Goal: Check status: Check status

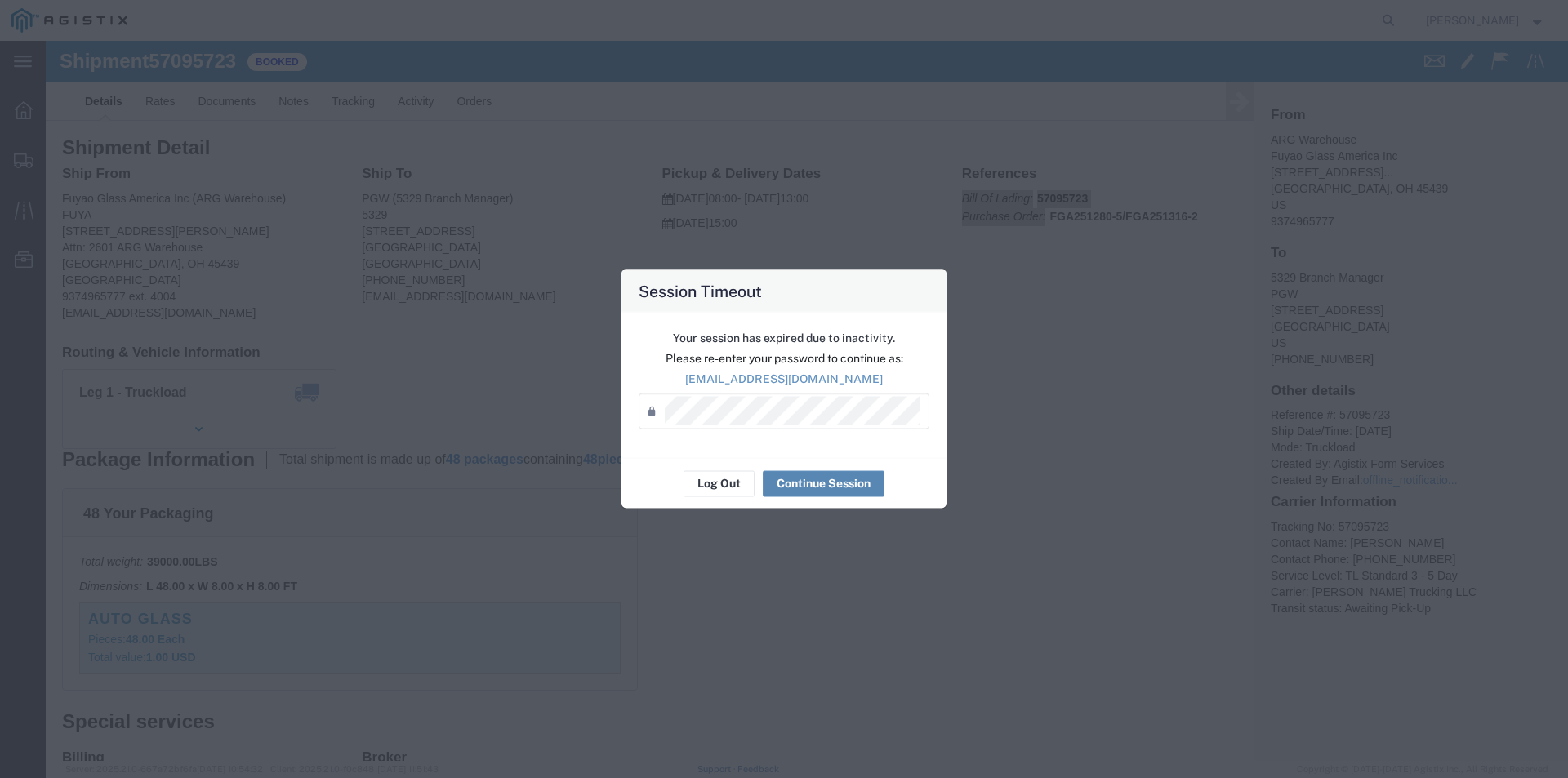
click at [825, 486] on button "Continue Session" at bounding box center [824, 483] width 122 height 26
click at [818, 490] on button "Continue Session" at bounding box center [824, 483] width 122 height 26
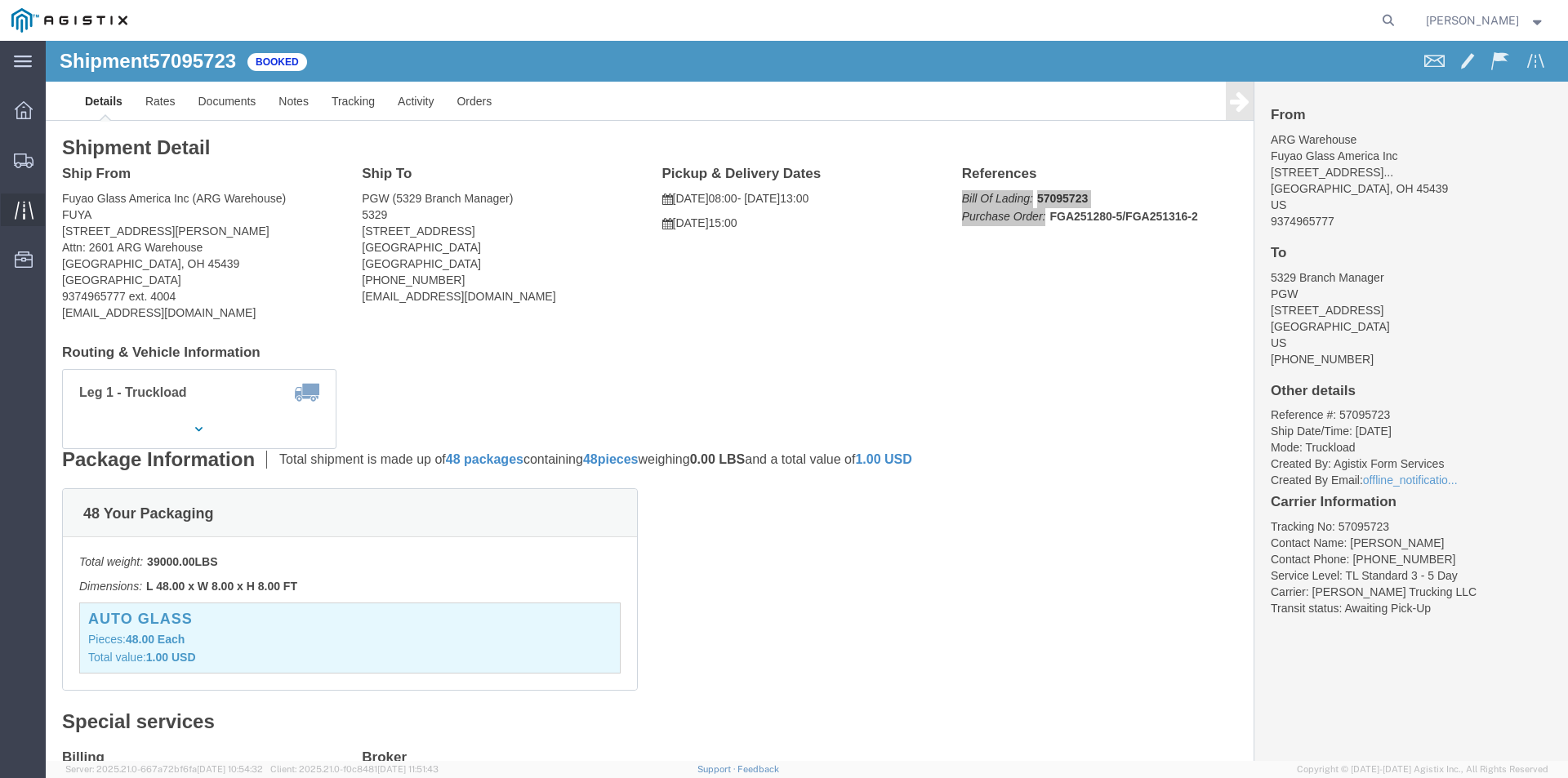
click at [12, 217] on div at bounding box center [24, 210] width 45 height 33
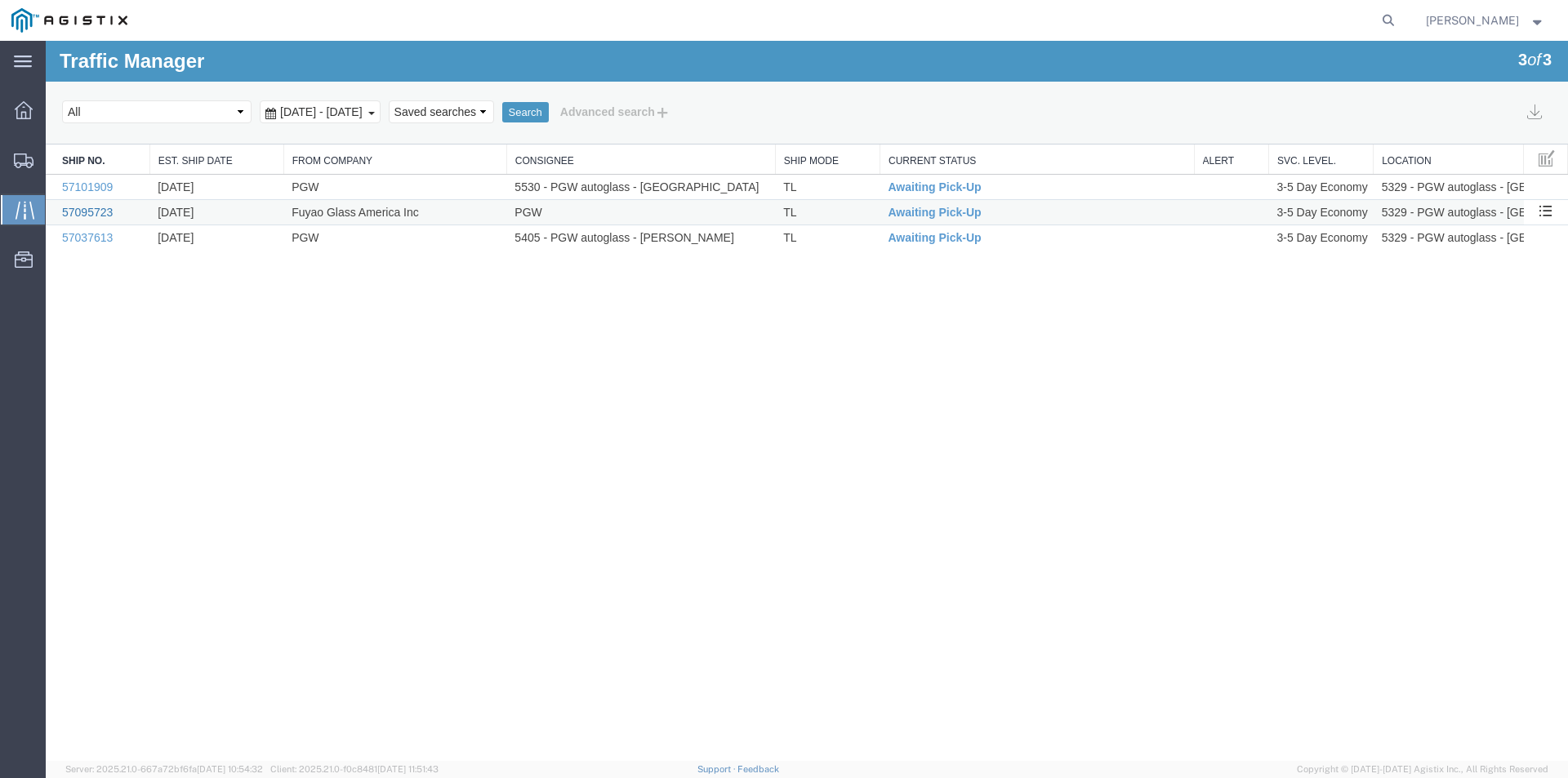
click at [104, 216] on link "57095723" at bounding box center [87, 212] width 50 height 13
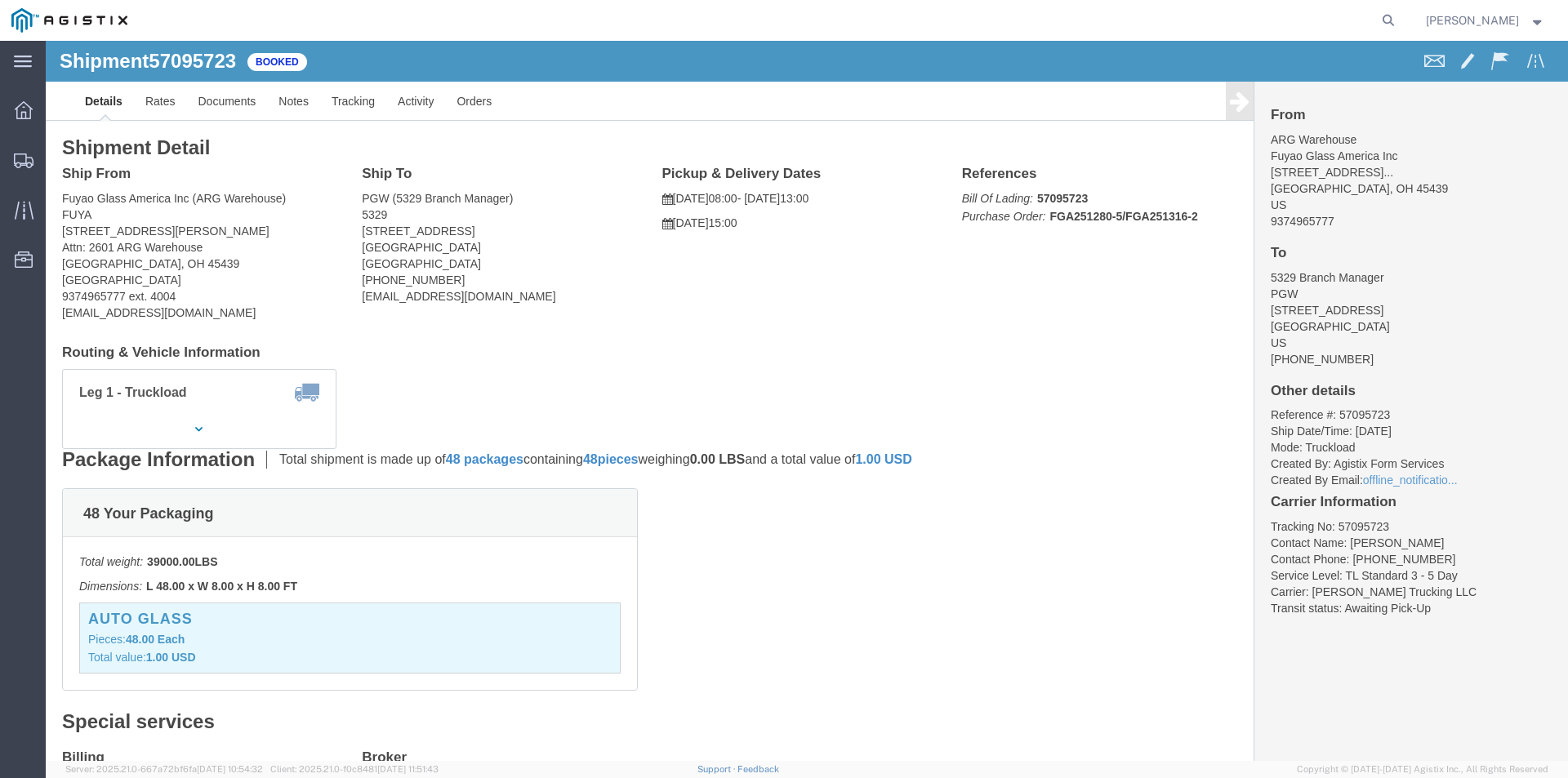
drag, startPoint x: 1093, startPoint y: 115, endPoint x: 39, endPoint y: 129, distance: 1054.1
click div "Shipment Detail Ship From Fuyao Glass America Inc ([GEOGRAPHIC_DATA]) FUYA [STR…"
click h2 "Shipment Detail"
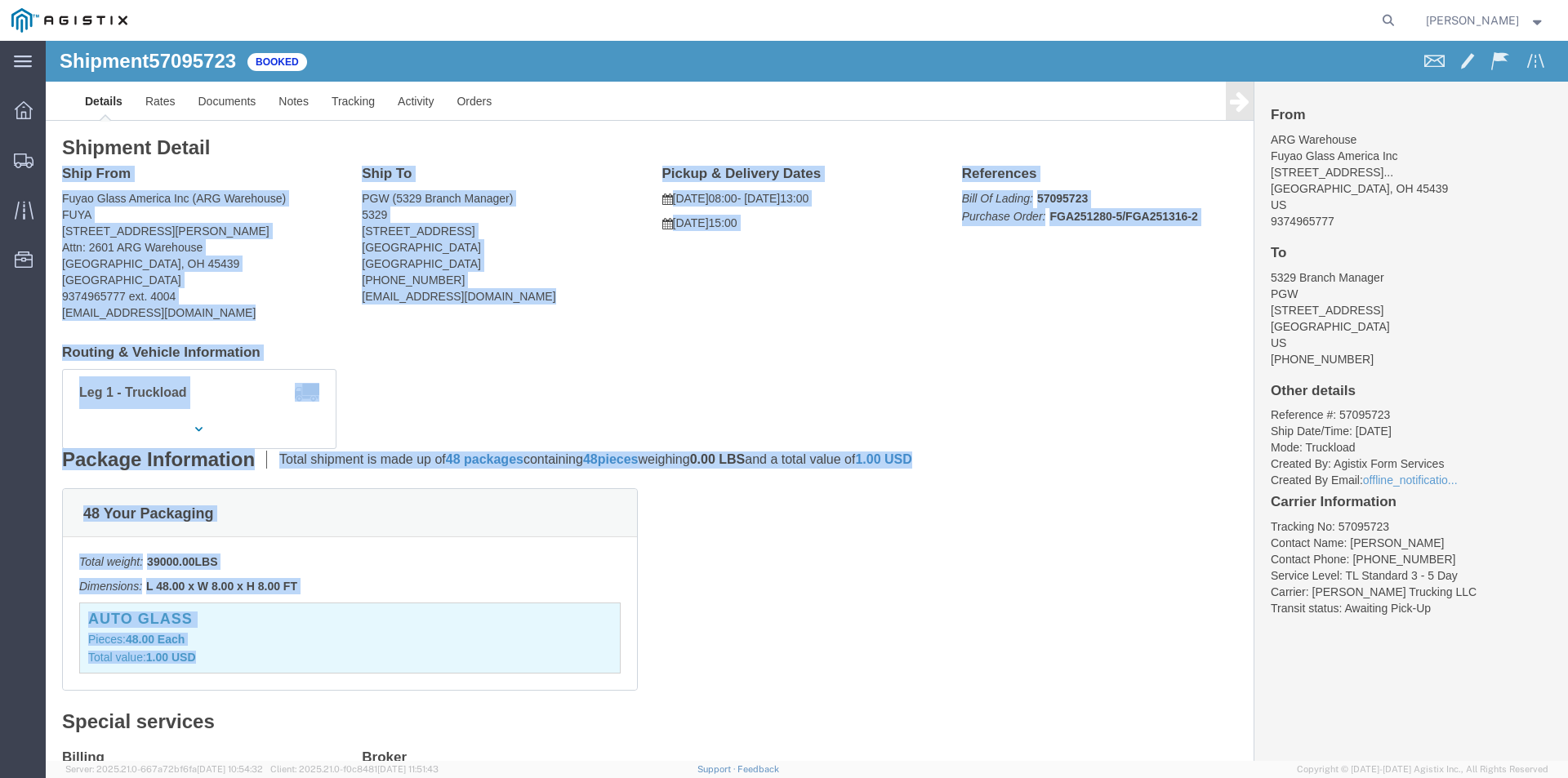
drag, startPoint x: 17, startPoint y: 130, endPoint x: 1137, endPoint y: 654, distance: 1236.5
click div "Shipment Detail Ship From Fuyao Glass America Inc ([GEOGRAPHIC_DATA]) FUYA [STR…"
